Goal: Information Seeking & Learning: Learn about a topic

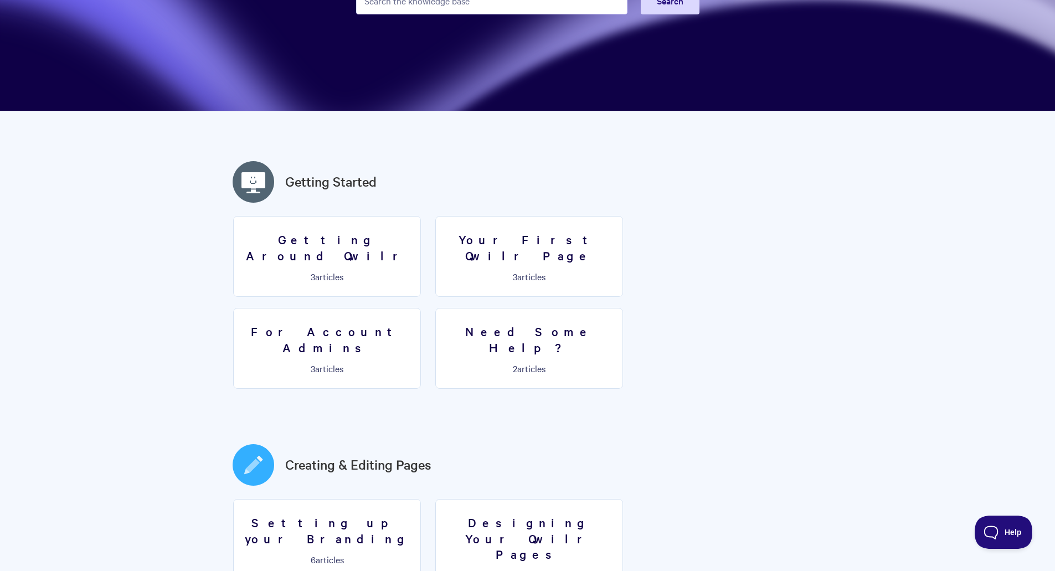
scroll to position [277, 0]
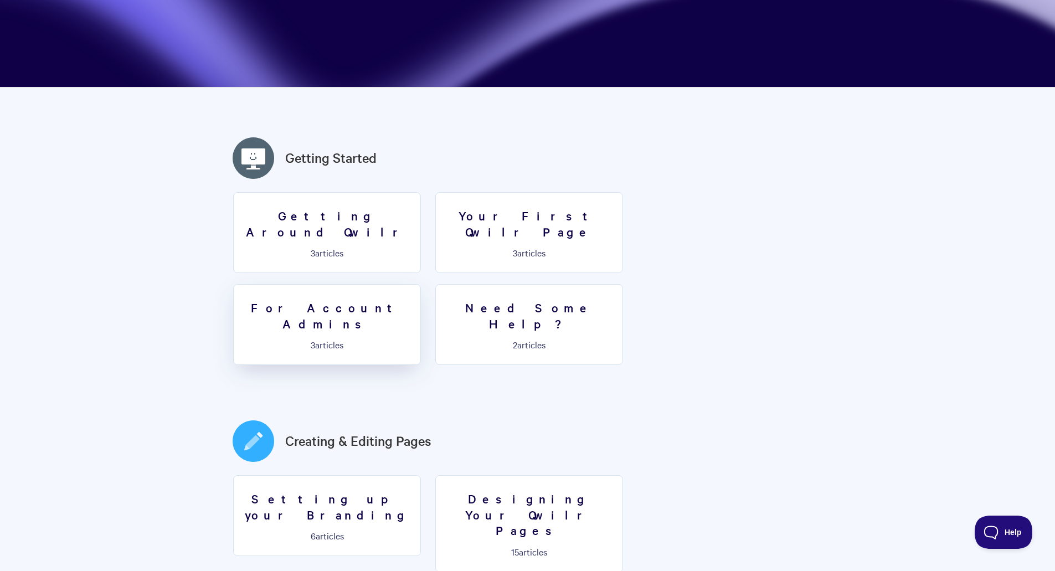
click at [421, 284] on link "For Account Admins 3 articles" at bounding box center [327, 324] width 188 height 81
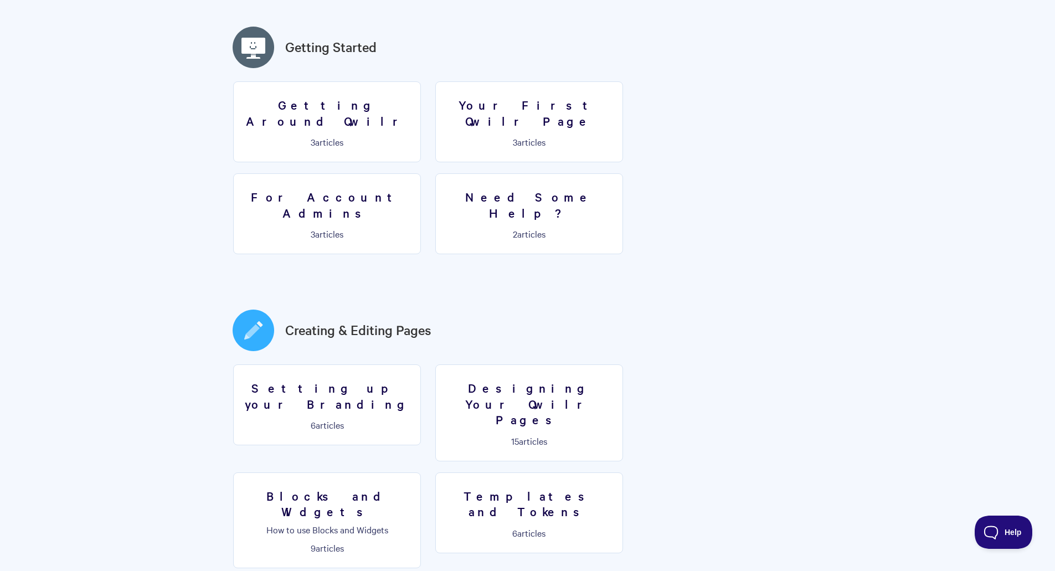
scroll to position [443, 0]
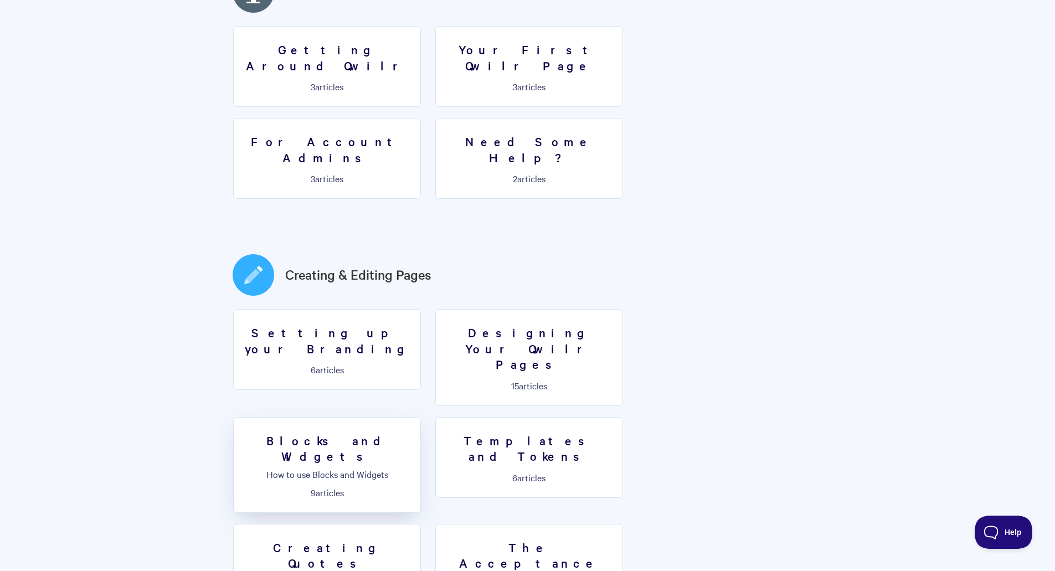
click at [414, 432] on h3 "Blocks and Widgets" at bounding box center [326, 448] width 173 height 32
click at [344, 309] on link "Setting up your Branding 6 articles" at bounding box center [327, 349] width 188 height 81
click at [555, 324] on h3 "Designing Your Qwilr Pages" at bounding box center [528, 348] width 173 height 48
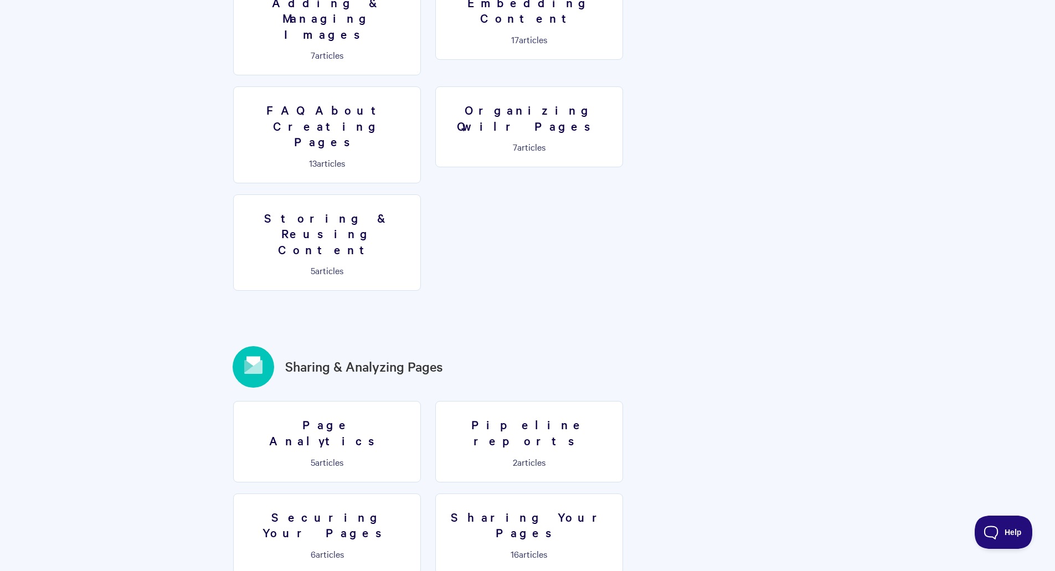
scroll to position [1107, 0]
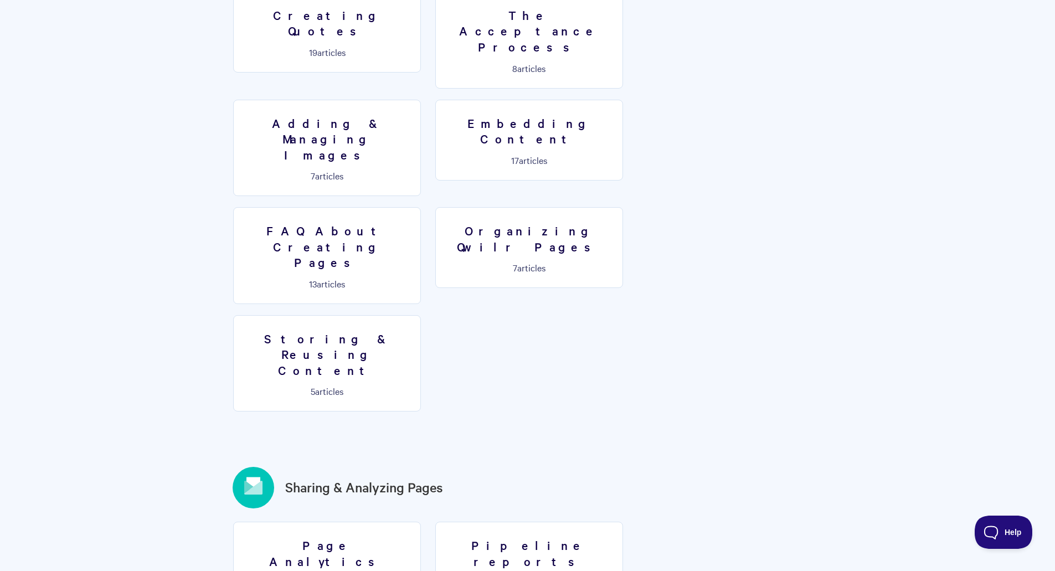
scroll to position [971, 0]
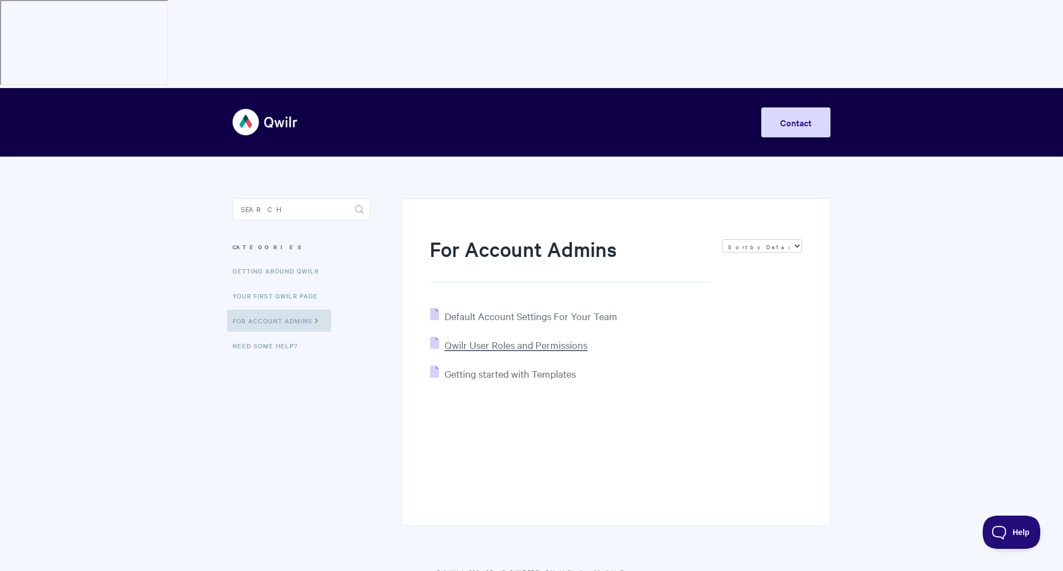
click at [558, 338] on span "Qwilr User Roles and Permissions" at bounding box center [516, 344] width 143 height 13
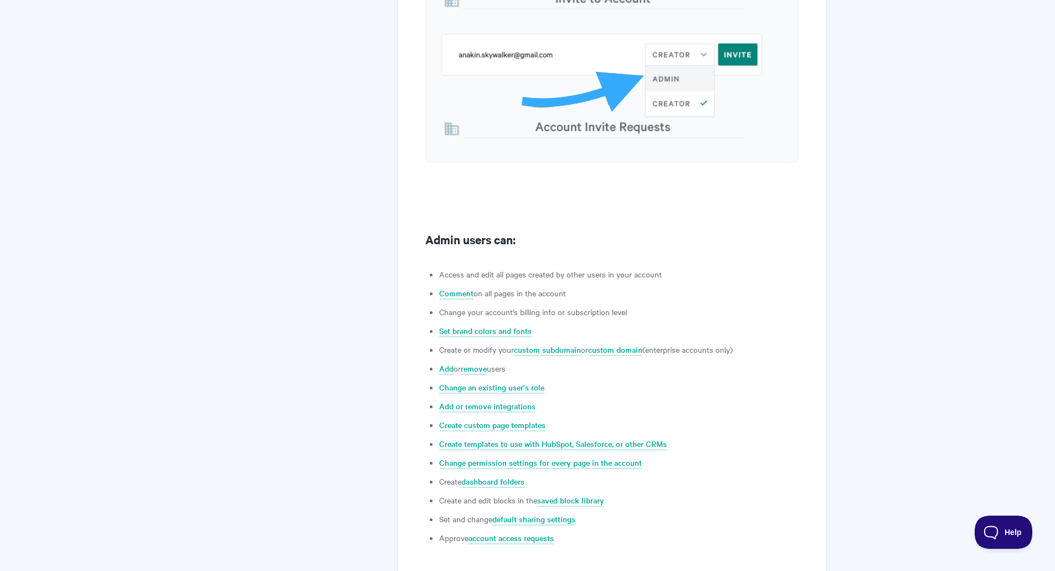
scroll to position [753, 0]
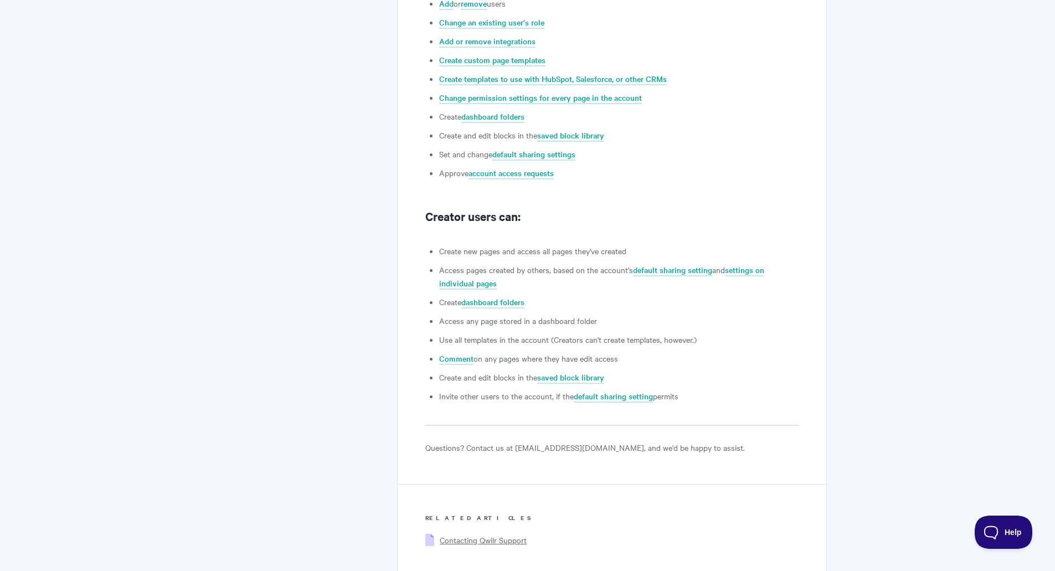
click at [484, 534] on span "Contacting Qwilr Support" at bounding box center [483, 539] width 87 height 11
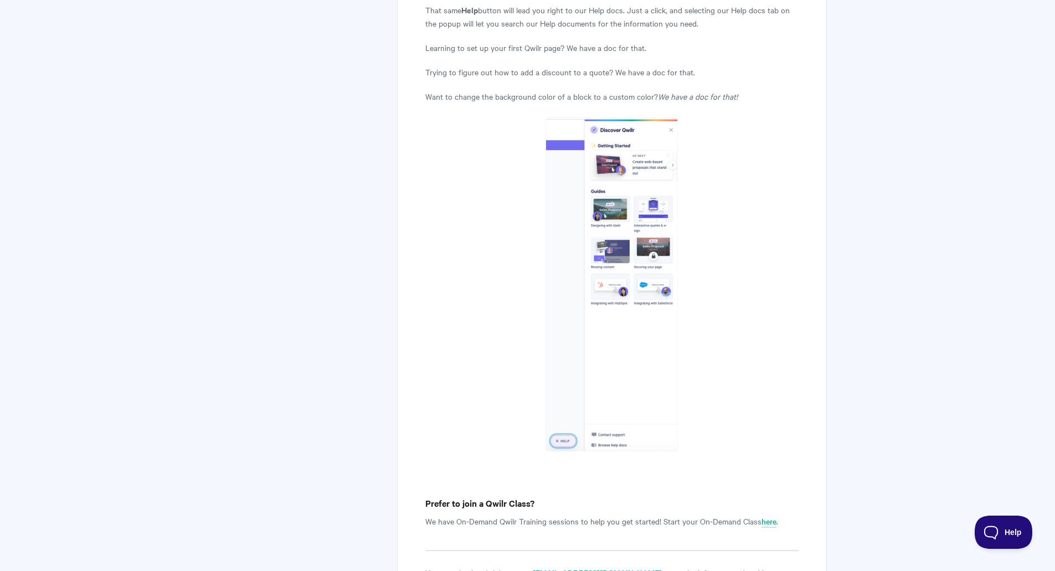
scroll to position [1376, 0]
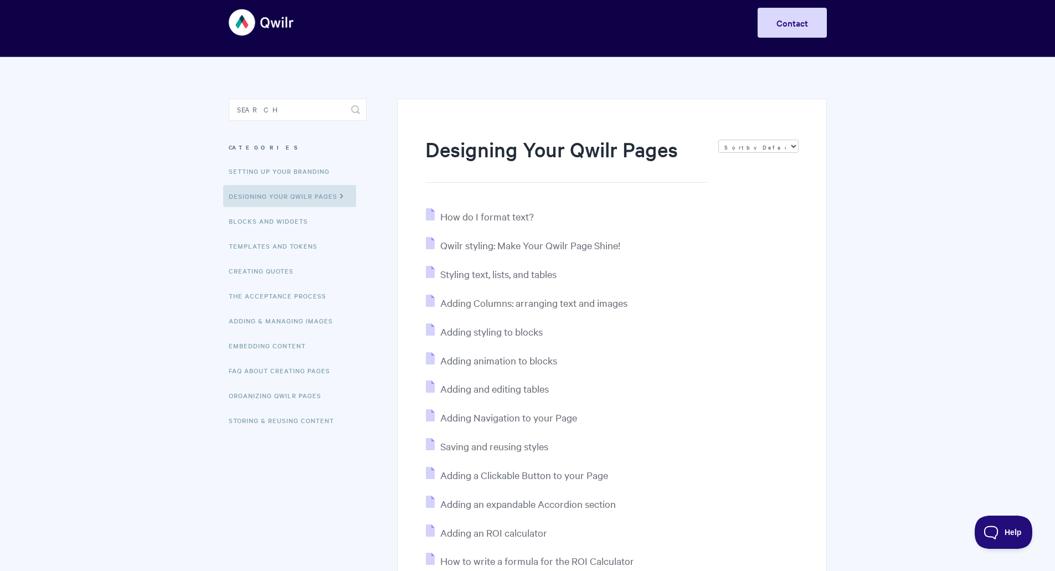
scroll to position [111, 0]
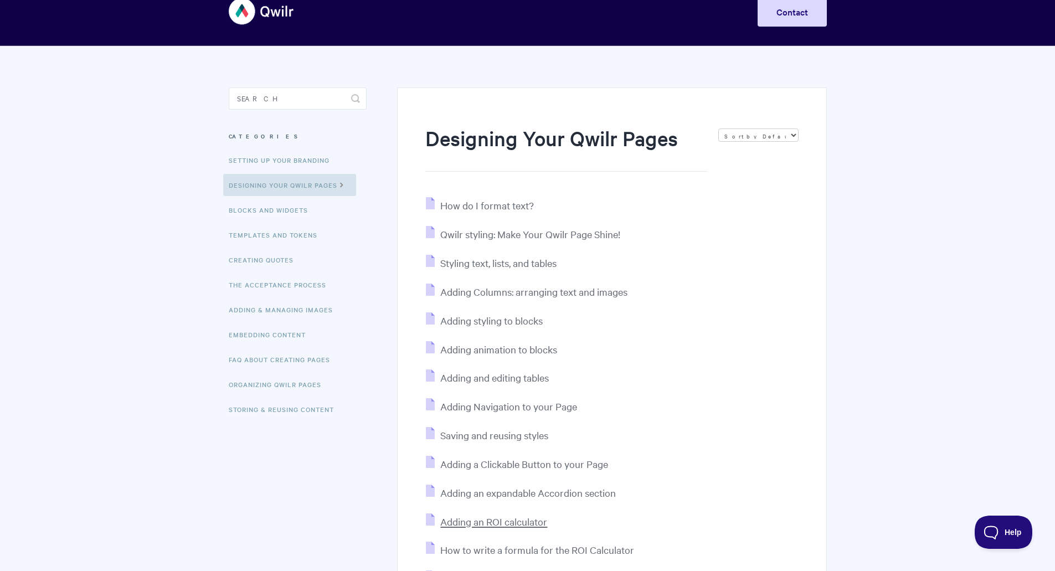
click at [497, 515] on span "Adding an ROI calculator" at bounding box center [493, 521] width 107 height 13
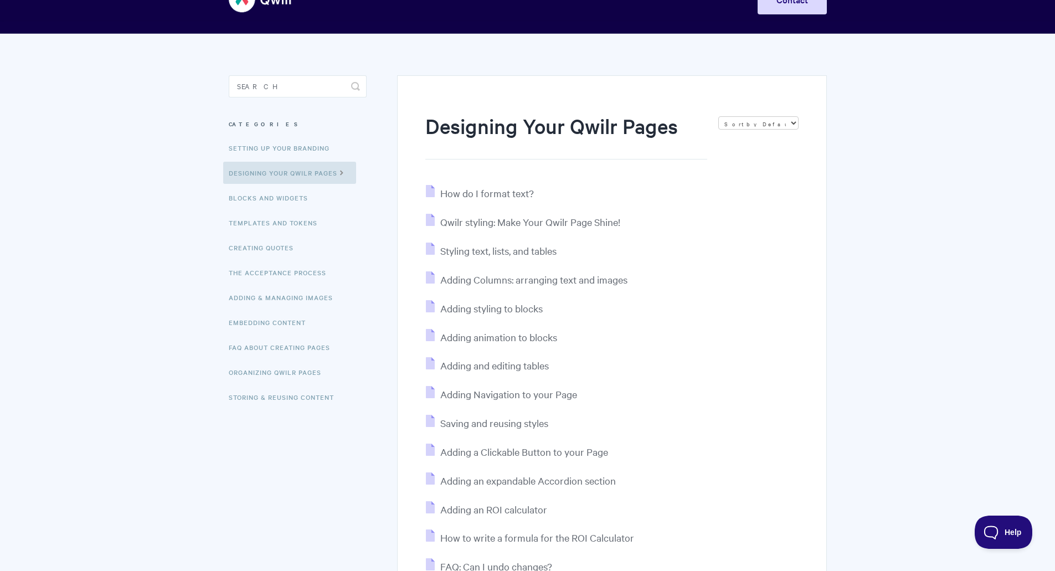
scroll to position [38, 0]
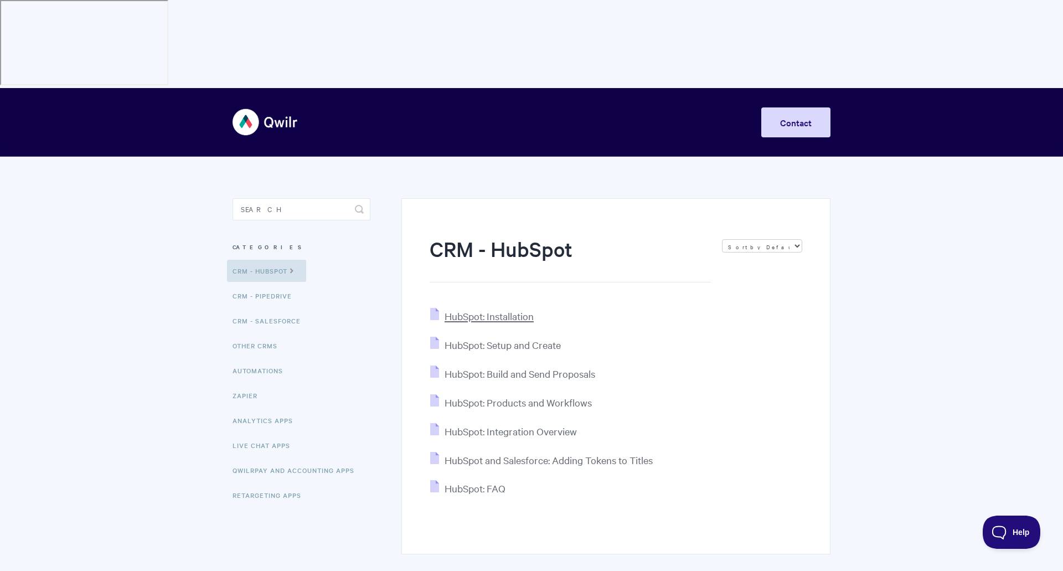
click at [522, 310] on span "HubSpot: Installation" at bounding box center [489, 316] width 89 height 13
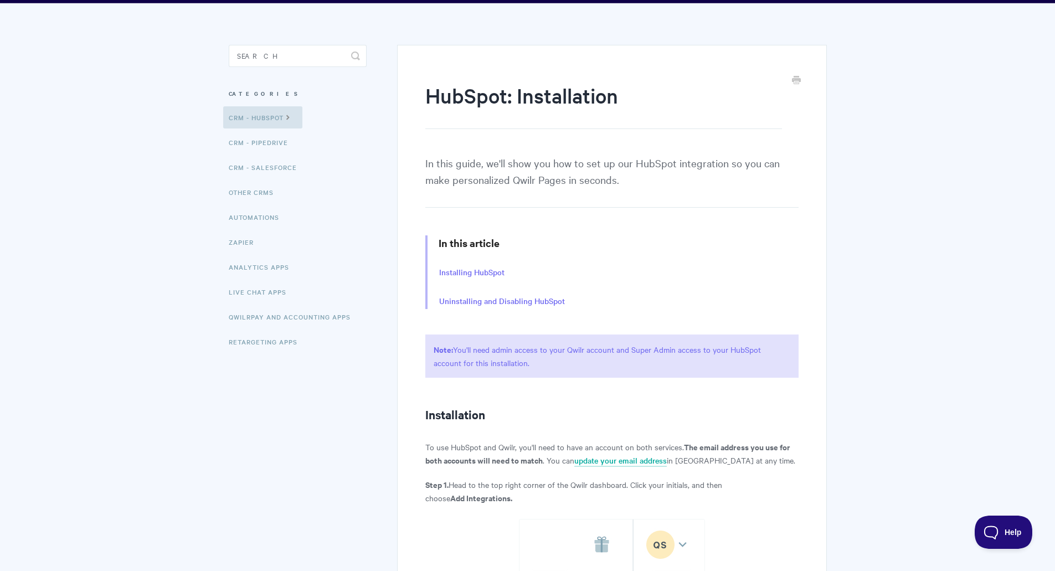
scroll to position [166, 0]
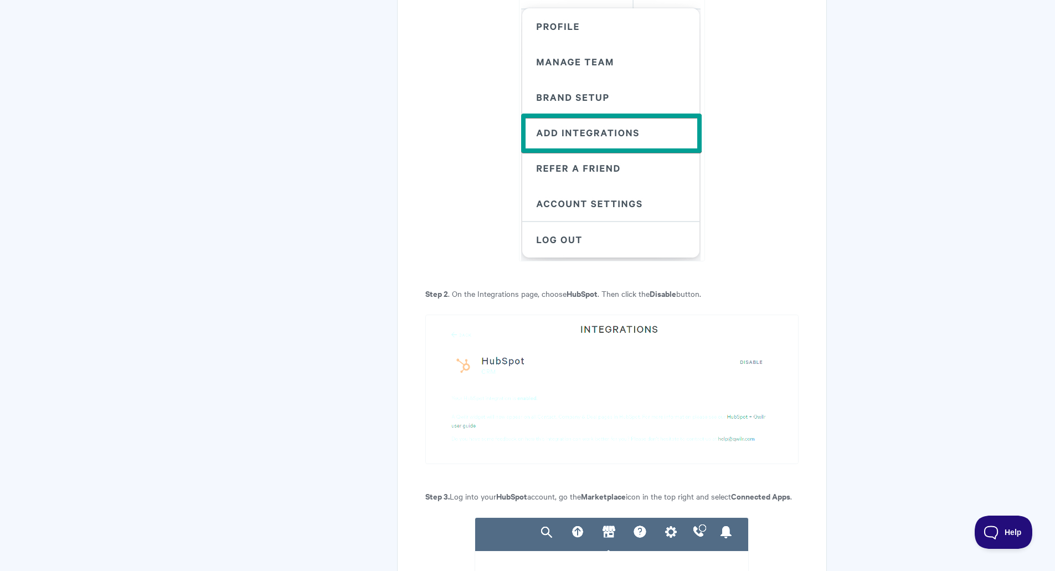
scroll to position [2159, 0]
